Goal: Information Seeking & Learning: Learn about a topic

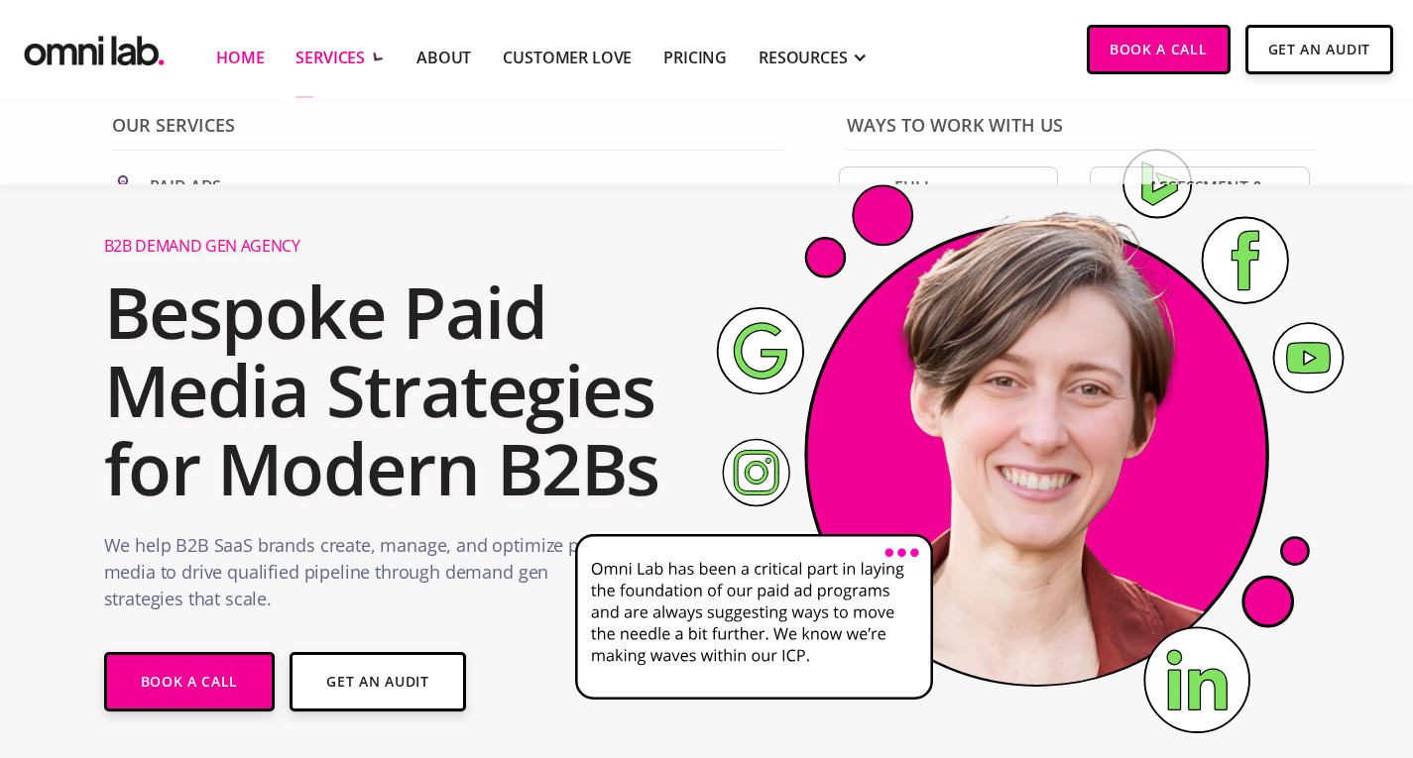
click at [342, 51] on div "SERVICES" at bounding box center [329, 58] width 69 height 24
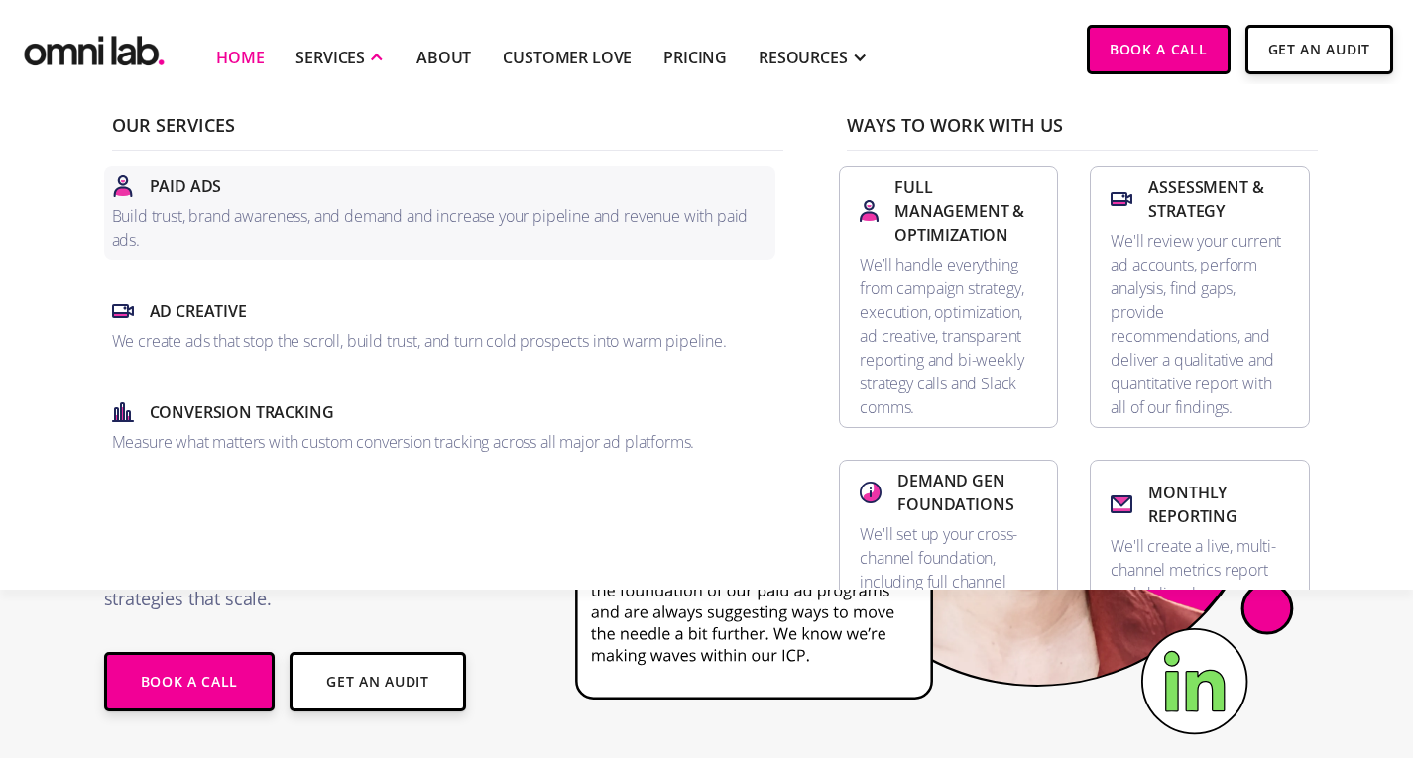
click at [241, 194] on div "Paid Ads" at bounding box center [440, 186] width 656 height 24
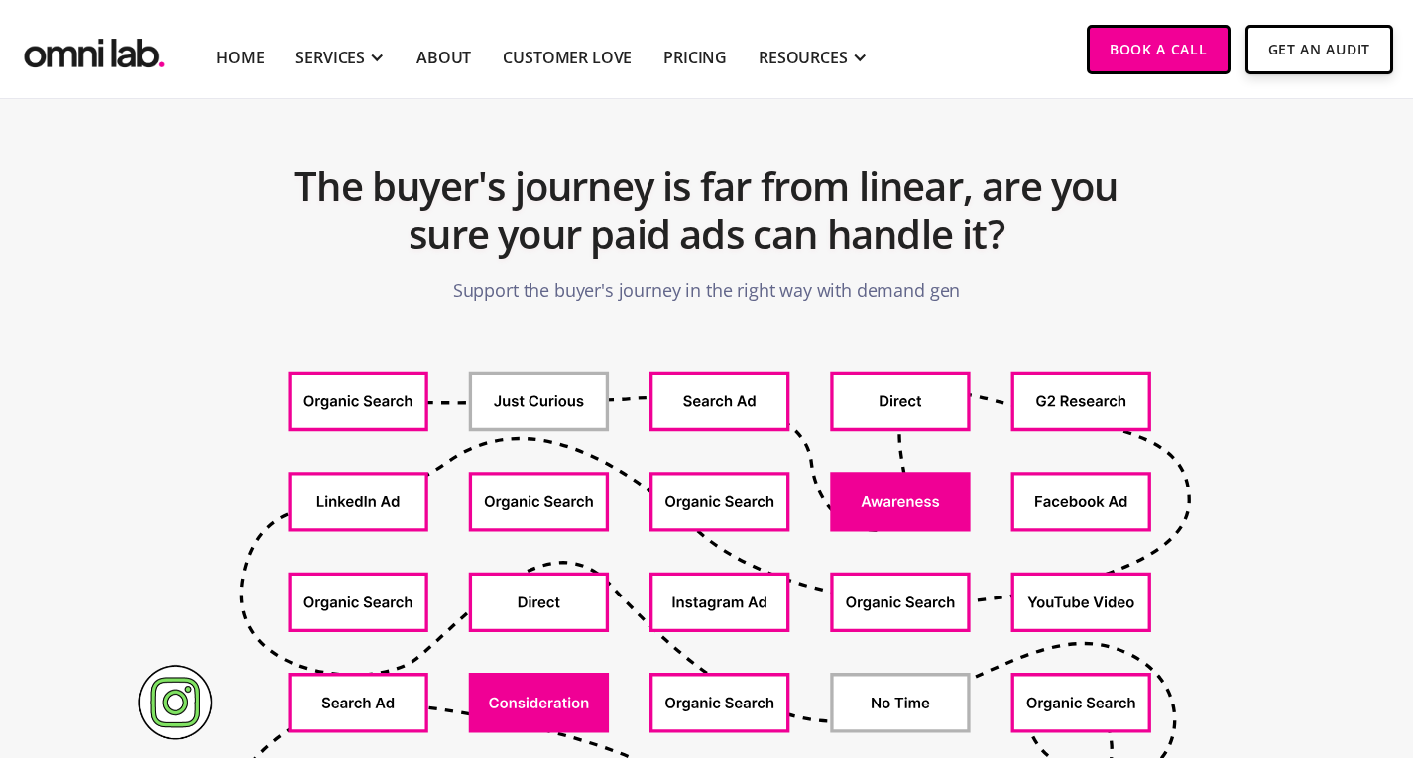
scroll to position [595, 0]
